Goal: Information Seeking & Learning: Learn about a topic

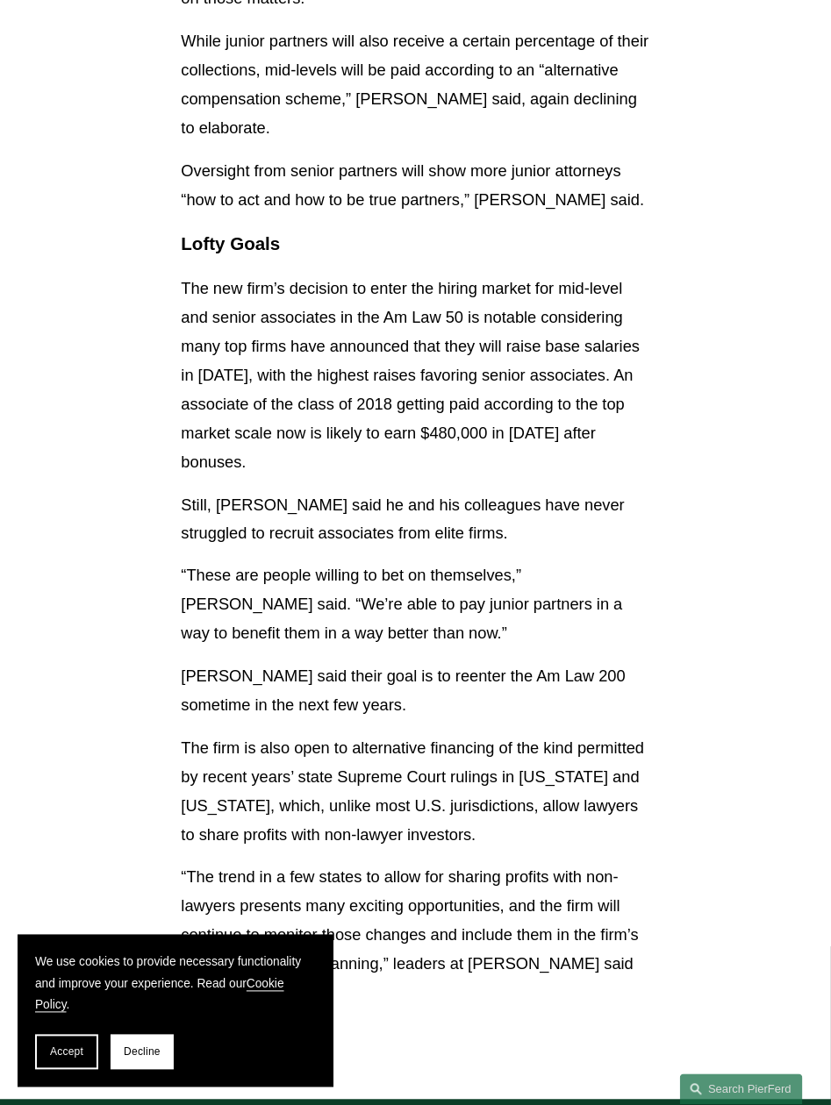
scroll to position [5437, 0]
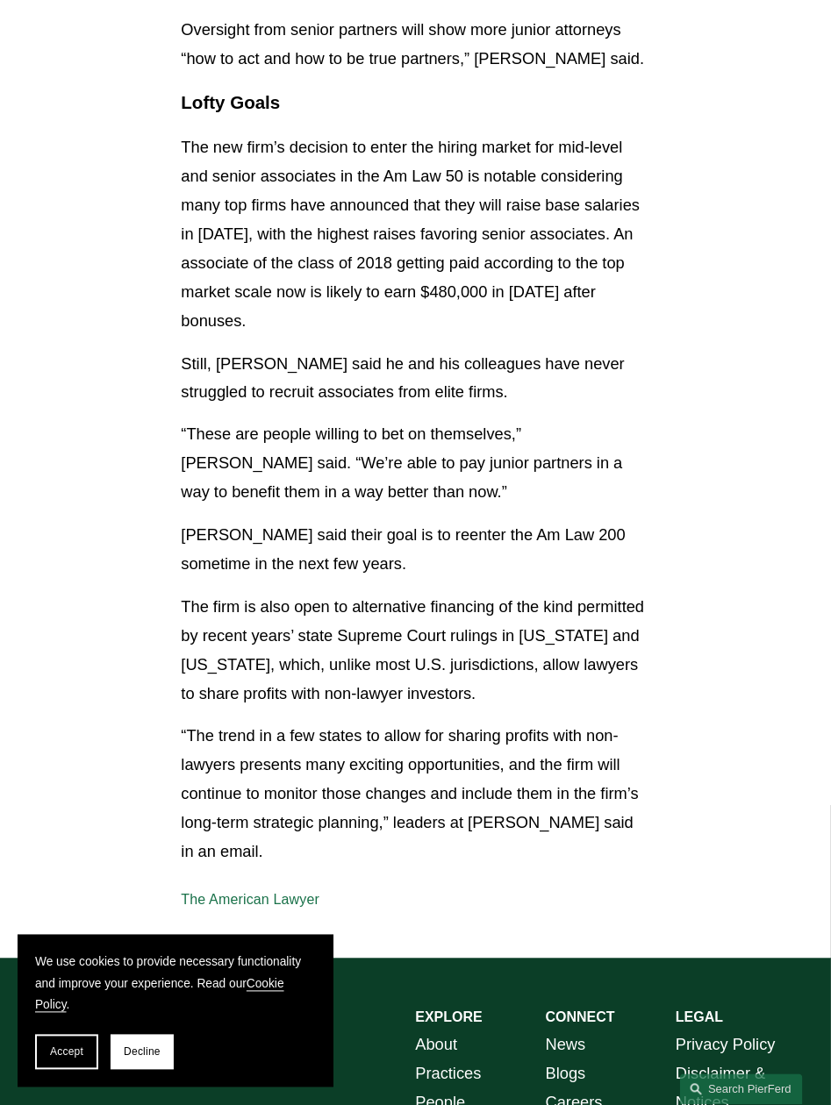
drag, startPoint x: 325, startPoint y: 643, endPoint x: 243, endPoint y: 597, distance: 94.2
click at [233, 723] on p "“The trend in a few states to allow for sharing profits with non-lawyers presen…" at bounding box center [415, 795] width 468 height 144
click at [291, 883] on link "The American Lawyer" at bounding box center [250, 900] width 139 height 15
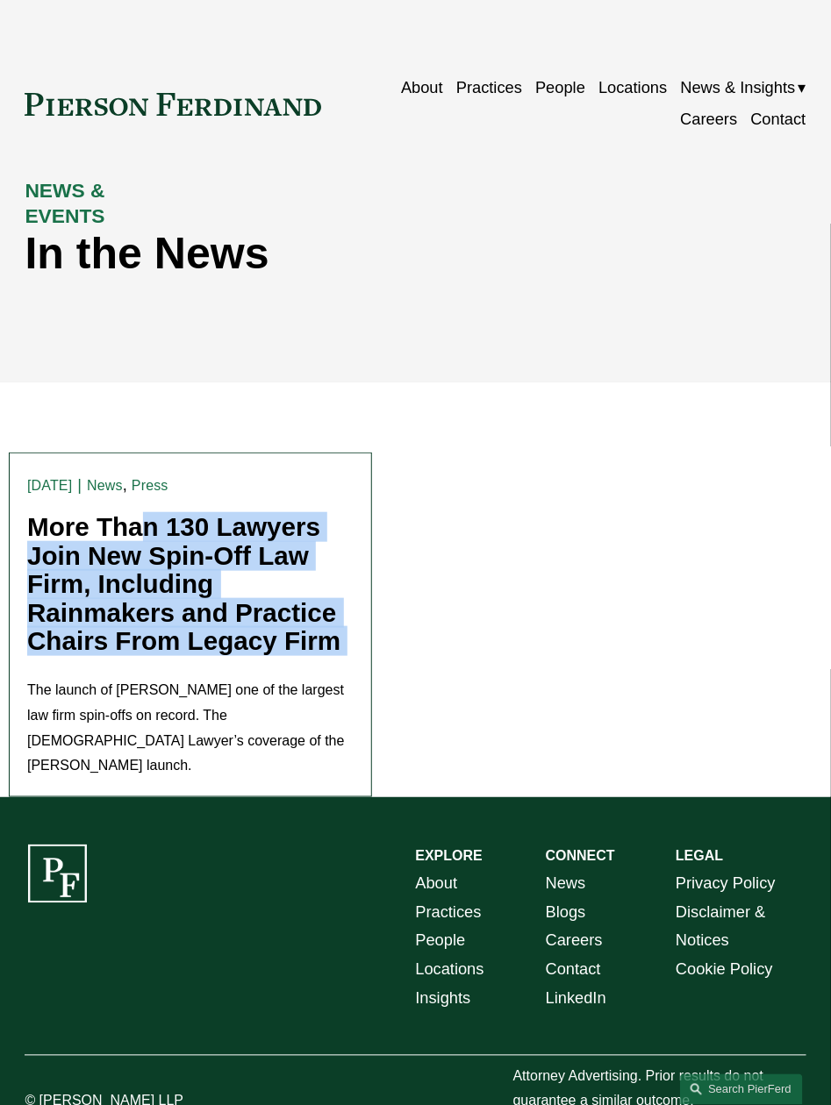
click at [125, 579] on link "More Than 130 Lawyers Join New Spin-Off Law Firm, Including Rainmakers and Prac…" at bounding box center [183, 583] width 313 height 143
click at [219, 518] on link "More Than 130 Lawyers Join New Spin-Off Law Firm, Including Rainmakers and Prac…" at bounding box center [183, 583] width 313 height 143
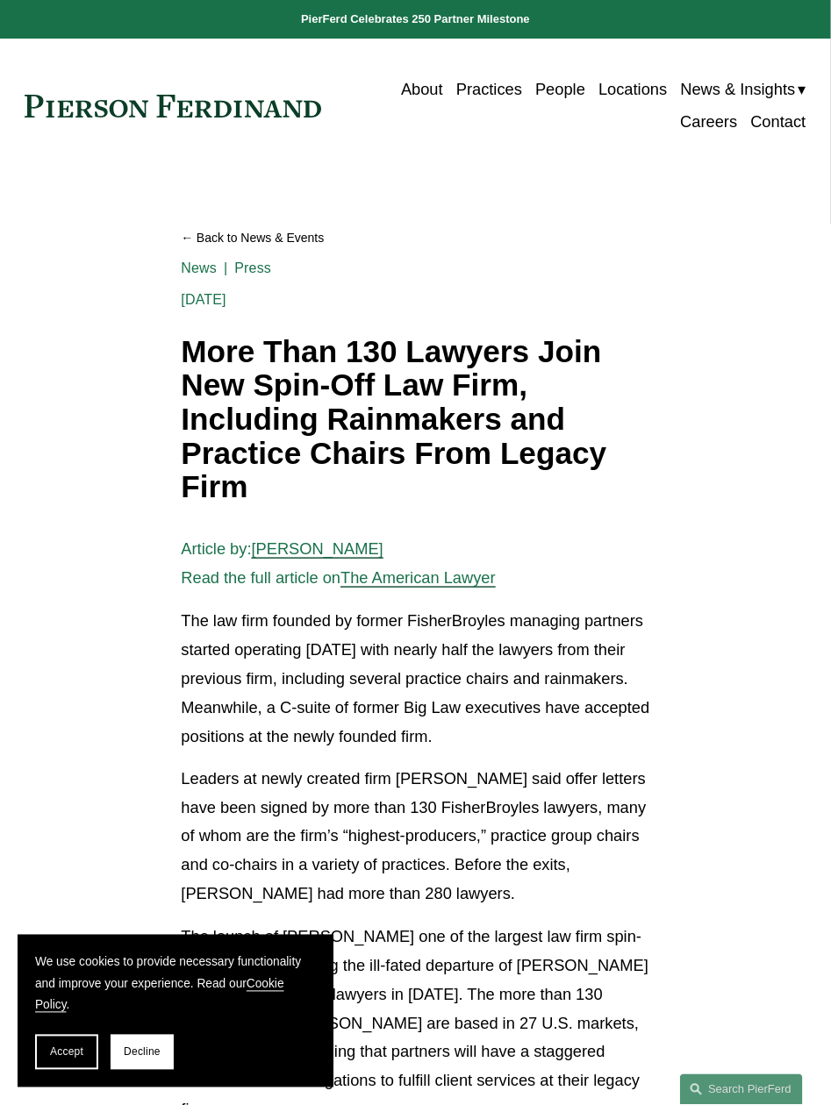
click at [424, 579] on span "The American Lawyer" at bounding box center [417, 577] width 155 height 18
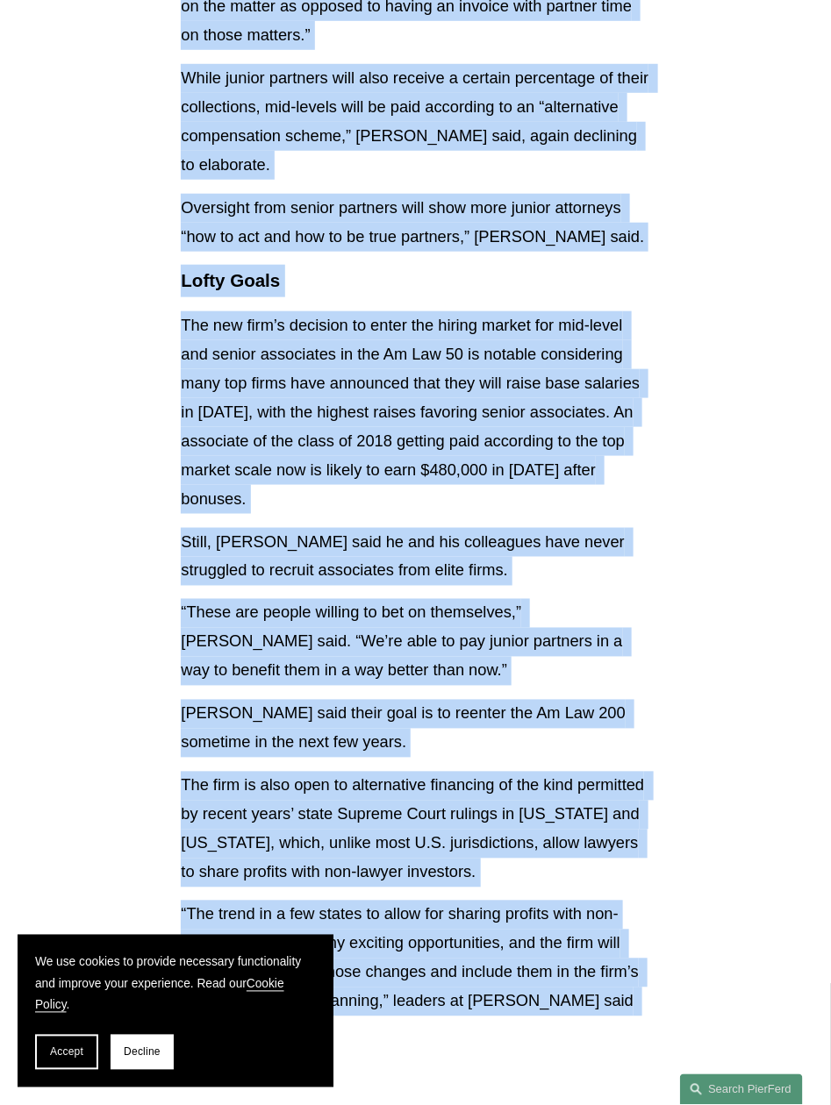
scroll to position [5437, 0]
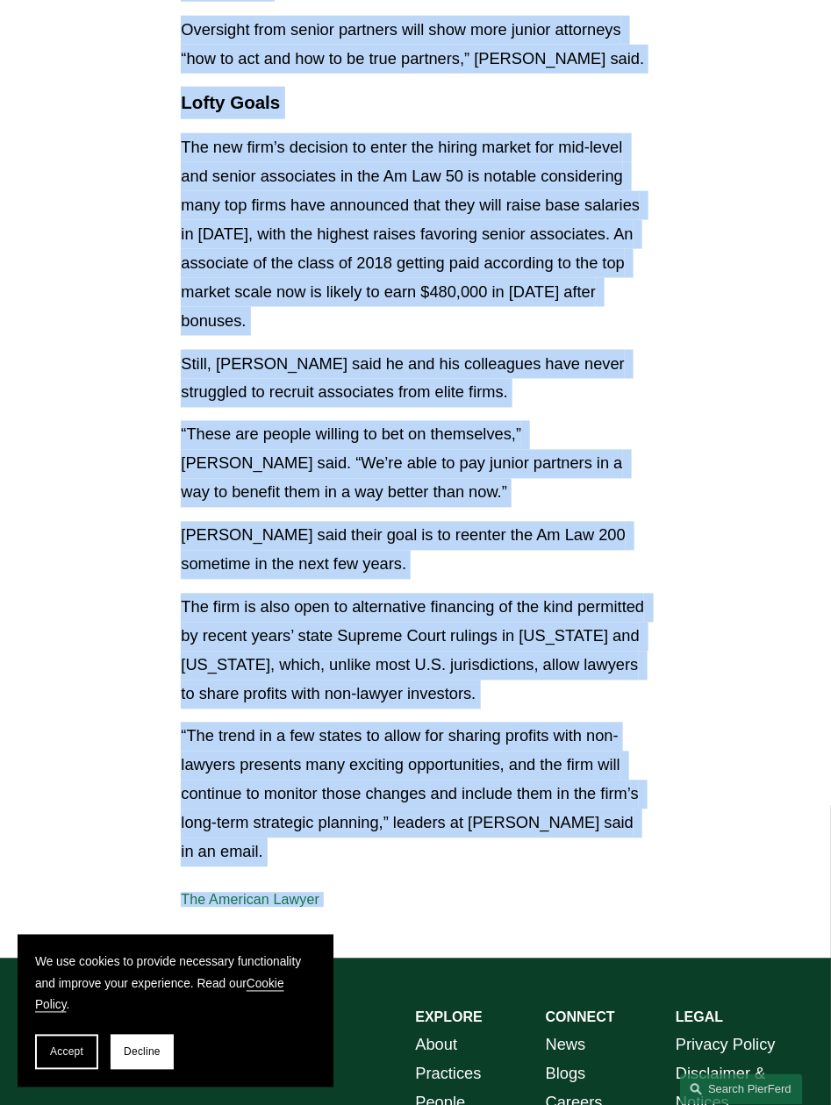
drag, startPoint x: 162, startPoint y: 618, endPoint x: 333, endPoint y: 623, distance: 171.1
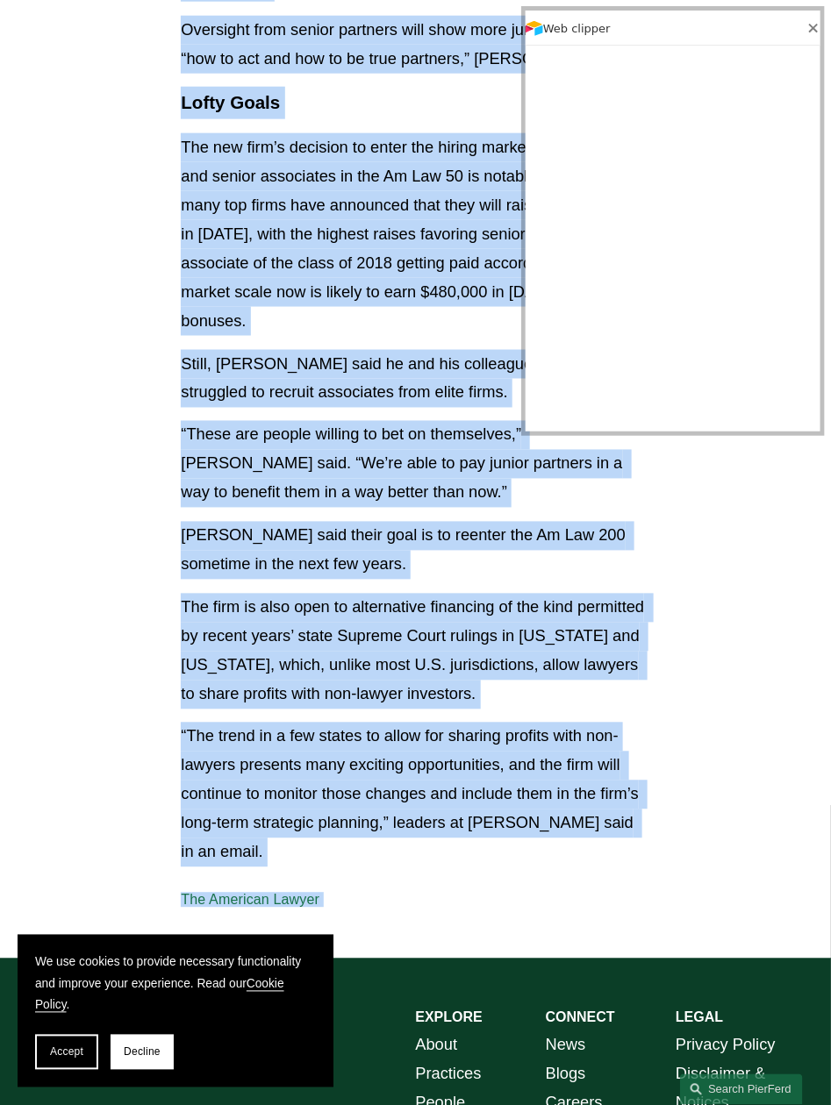
click at [340, 594] on p "The firm is also open to alternative financing of the kind permitted by recent …" at bounding box center [415, 652] width 468 height 116
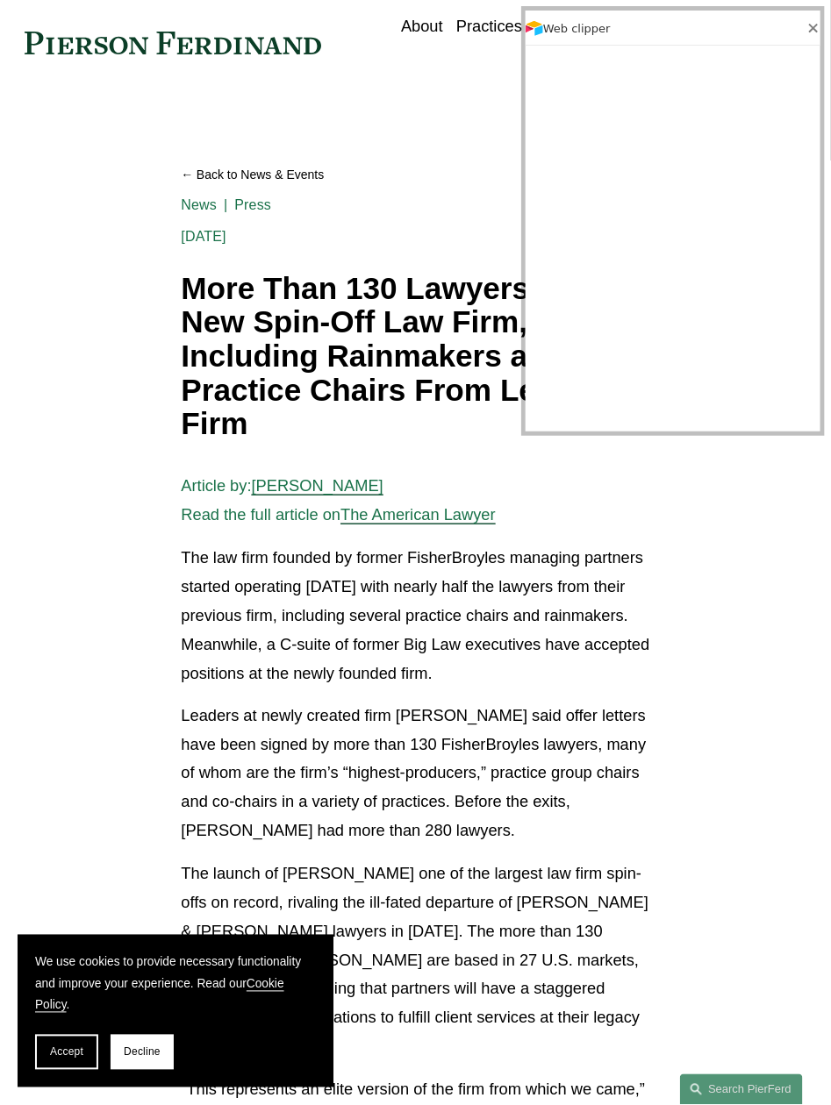
scroll to position [0, 0]
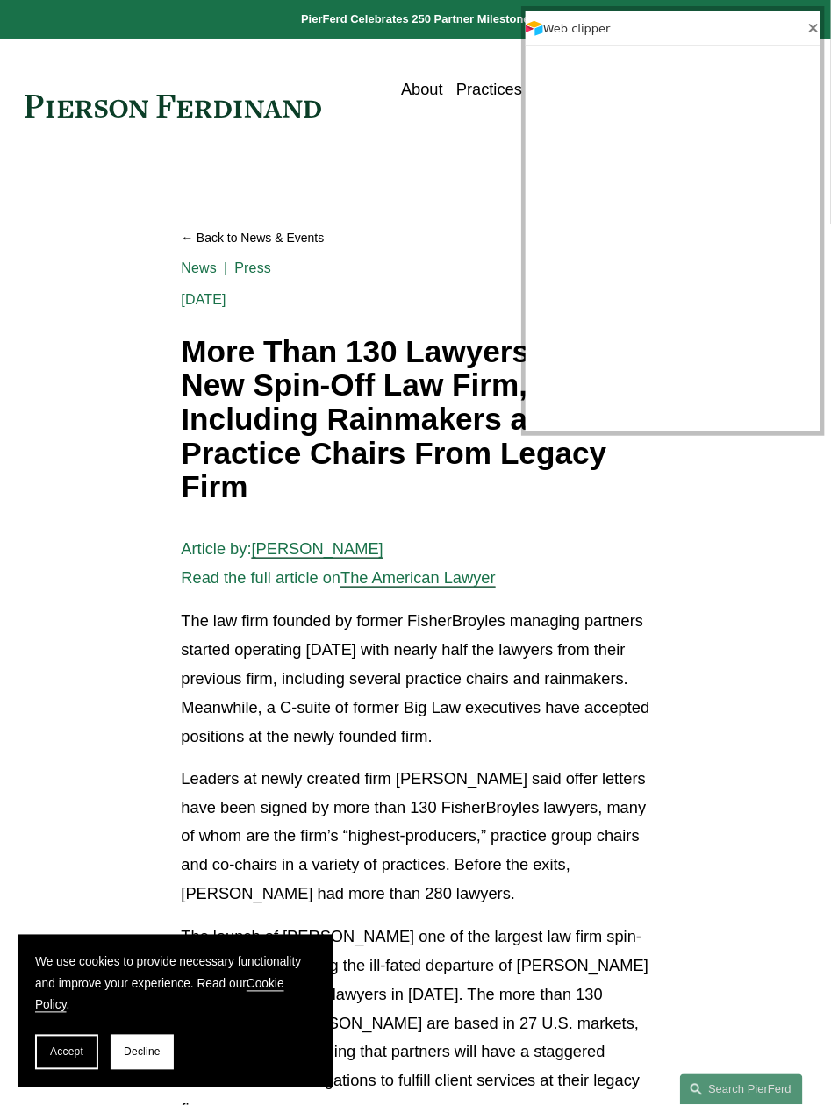
click at [244, 418] on h1 "More Than 130 Lawyers Join New Spin-Off Law Firm, Including Rainmakers and Prac…" at bounding box center [415, 420] width 468 height 170
click at [244, 419] on h1 "More Than 130 Lawyers Join New Spin-Off Law Firm, Including Rainmakers and Prac…" at bounding box center [415, 420] width 468 height 170
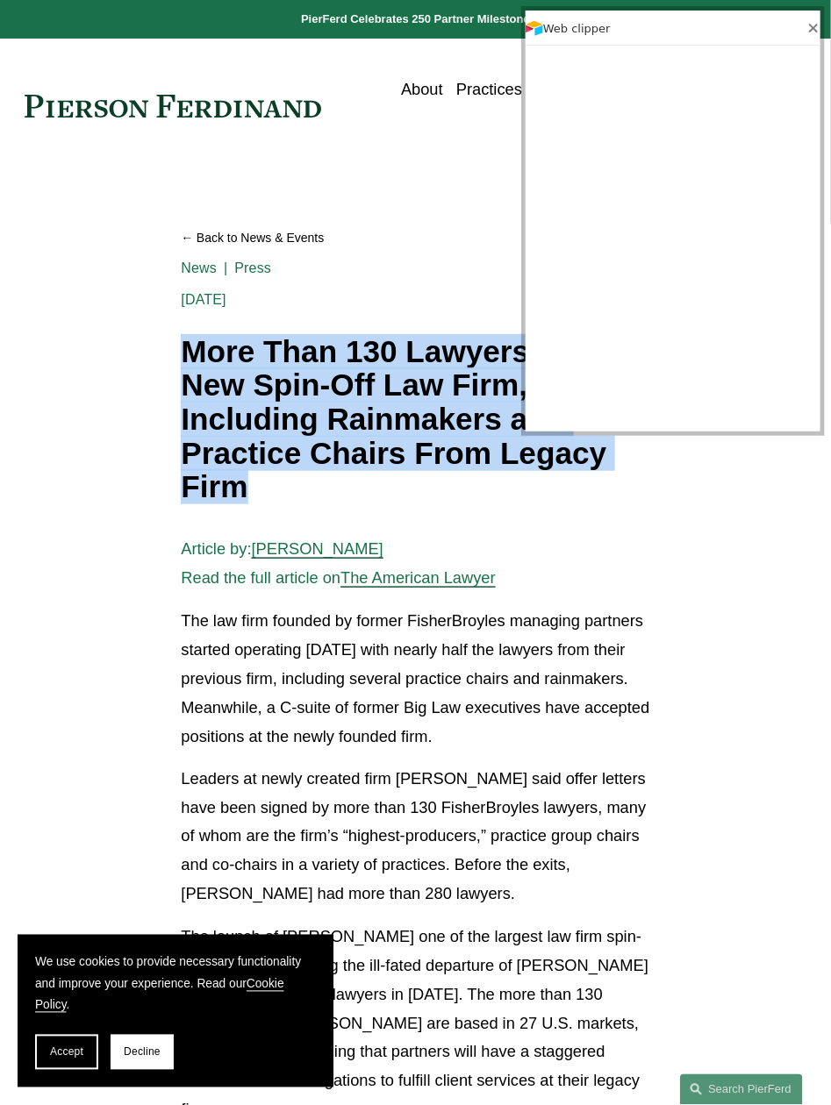
click at [244, 419] on h1 "More Than 130 Lawyers Join New Spin-Off Law Firm, Including Rainmakers and Prac…" at bounding box center [415, 420] width 468 height 170
copy div "More Than 130 Lawyers Join New Spin-Off Law Firm, Including Rainmakers and Prac…"
